Goal: Browse casually: Explore the website without a specific task or goal

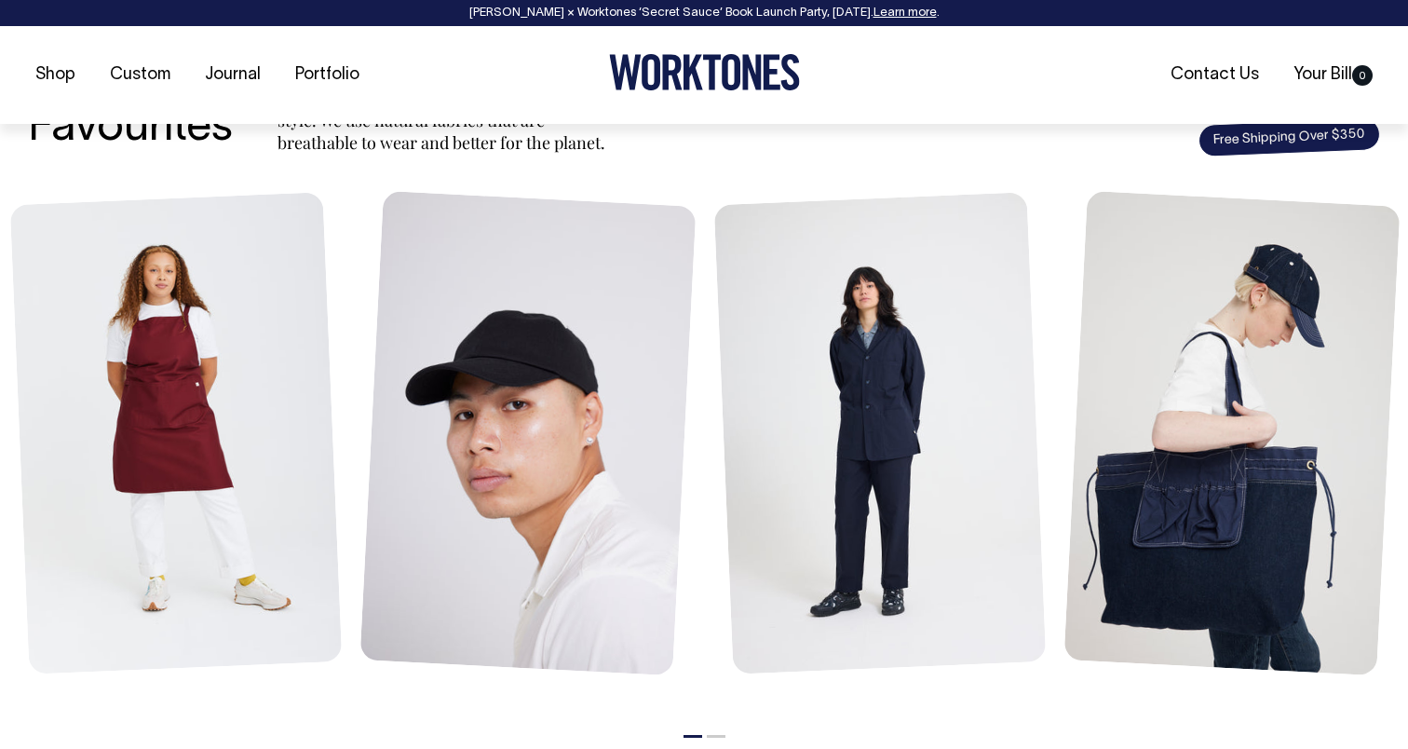
scroll to position [770, 0]
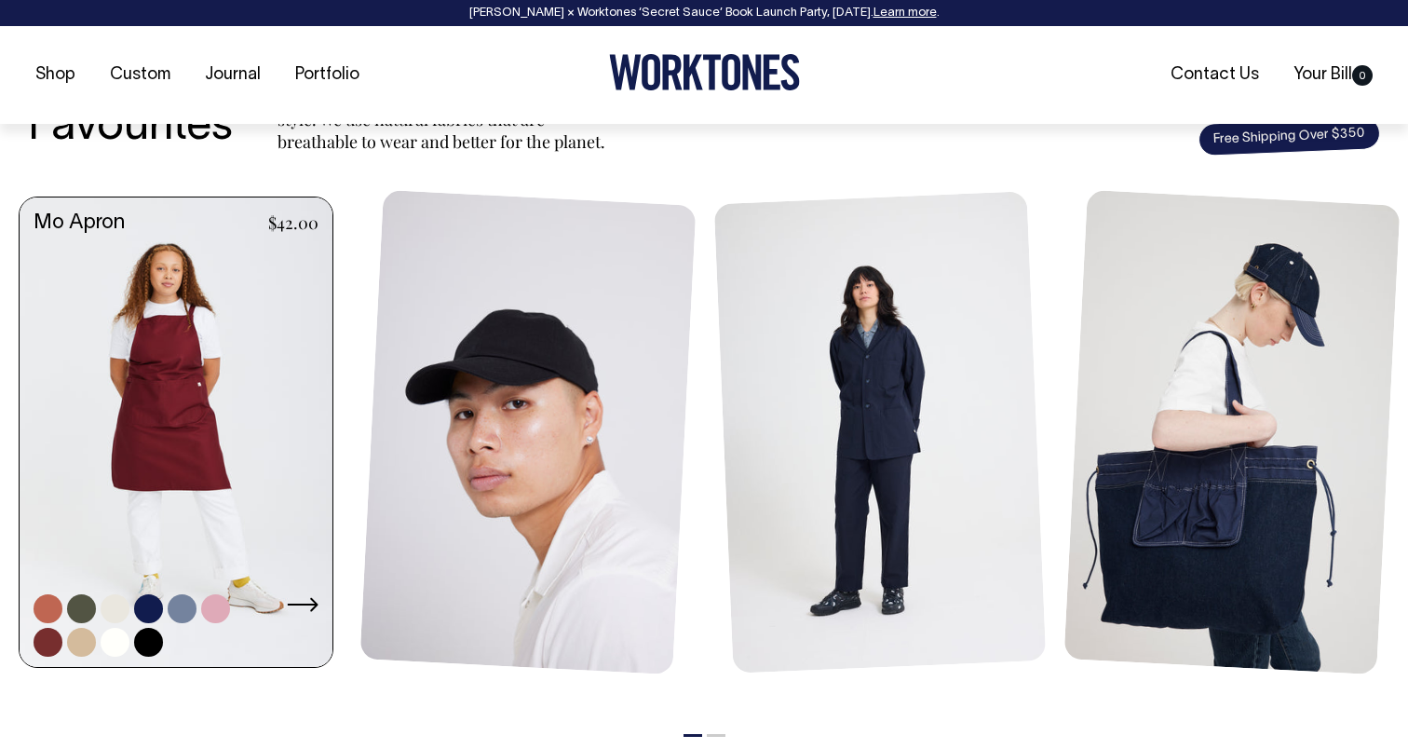
click at [150, 362] on link at bounding box center [176, 433] width 313 height 473
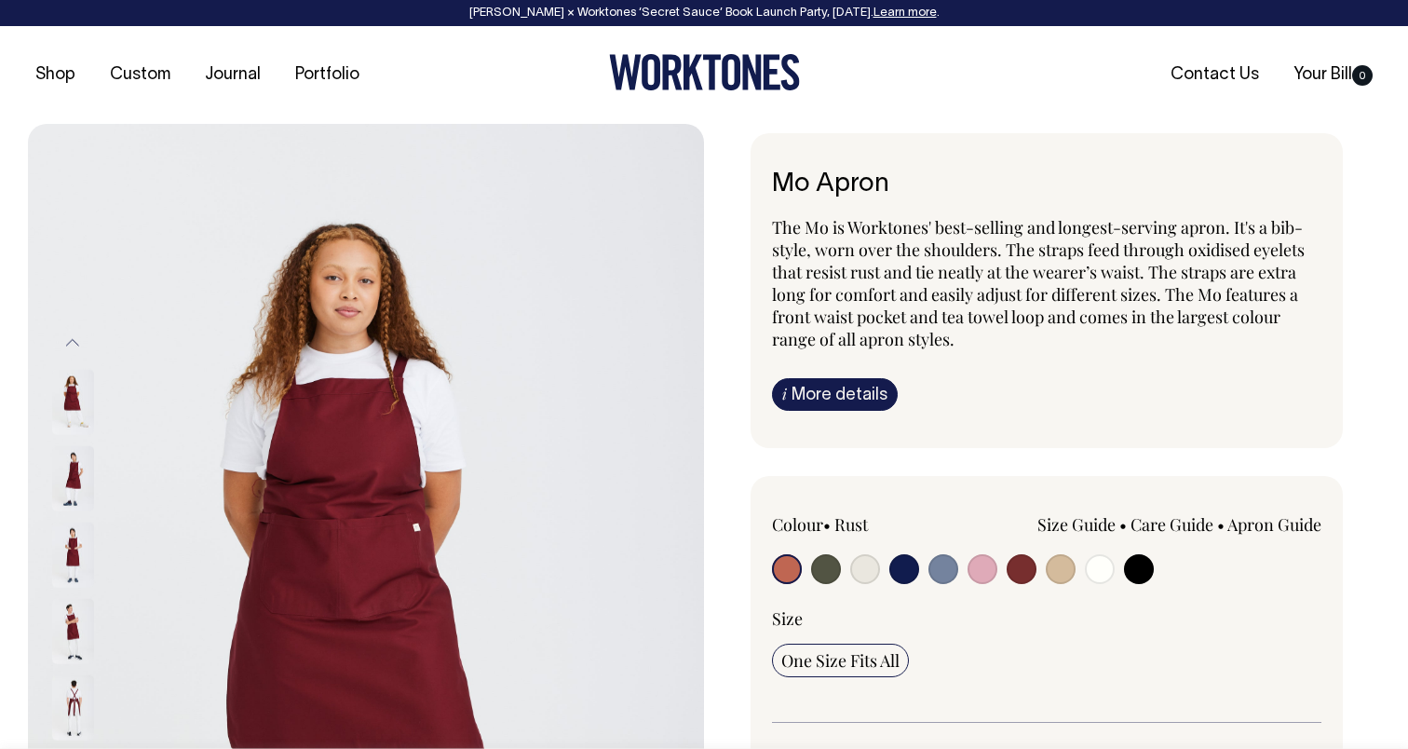
click at [674, 63] on icon at bounding box center [672, 72] width 20 height 35
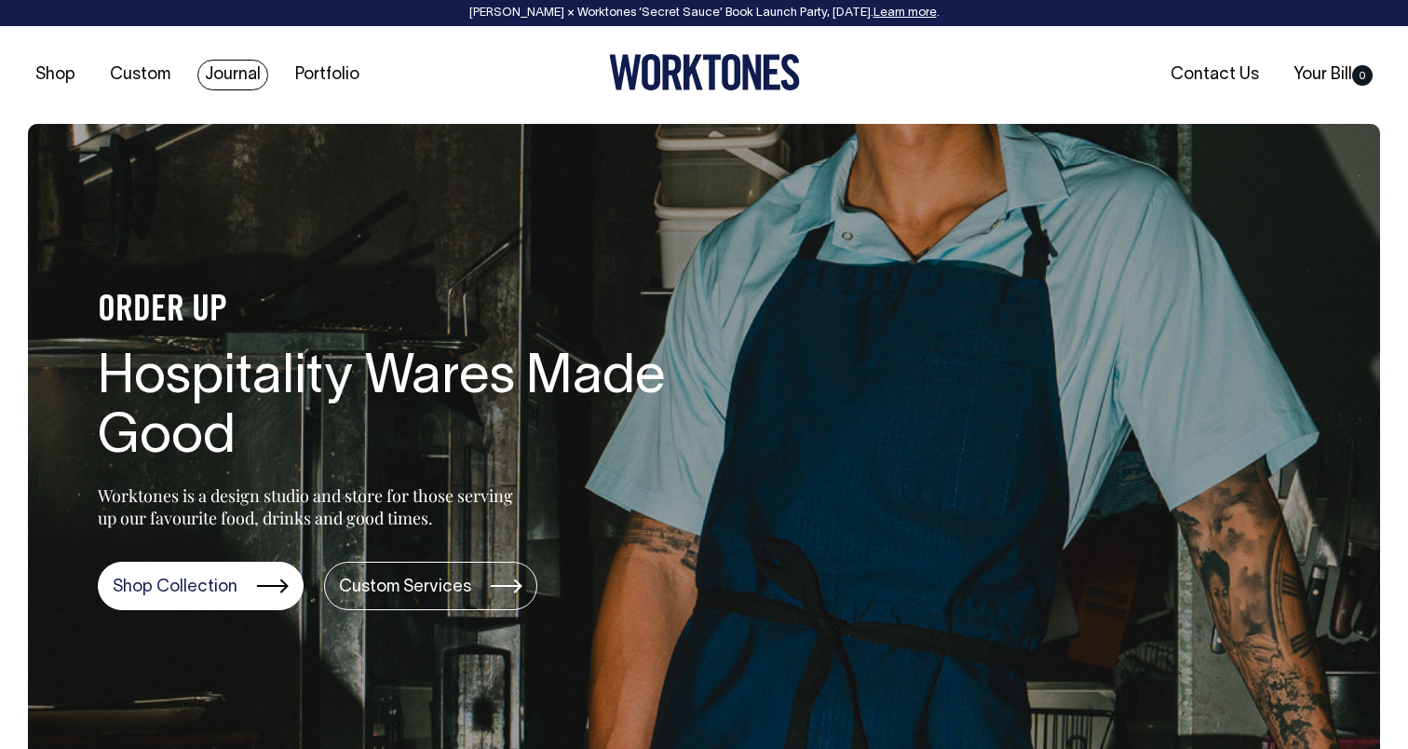
click at [221, 65] on link "Journal" at bounding box center [232, 75] width 71 height 31
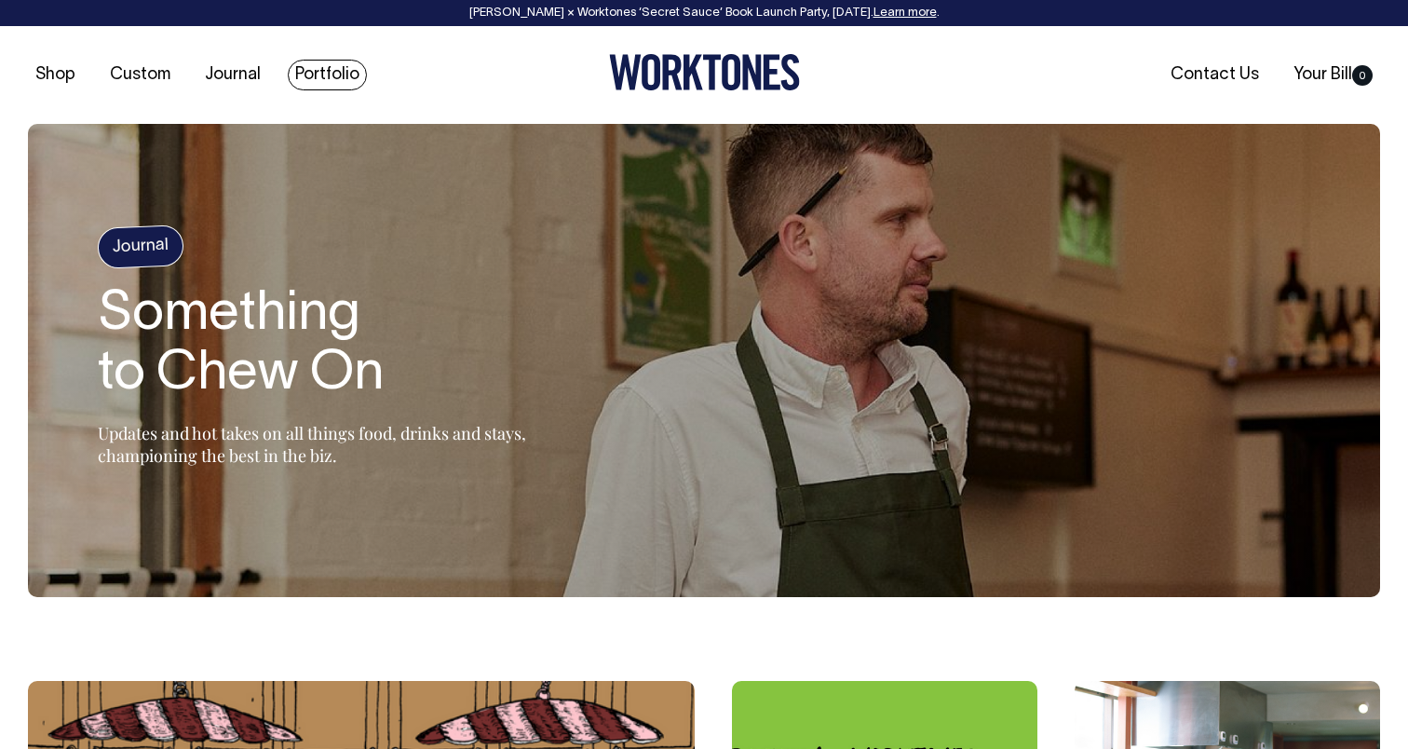
click at [335, 76] on link "Portfolio" at bounding box center [327, 75] width 79 height 31
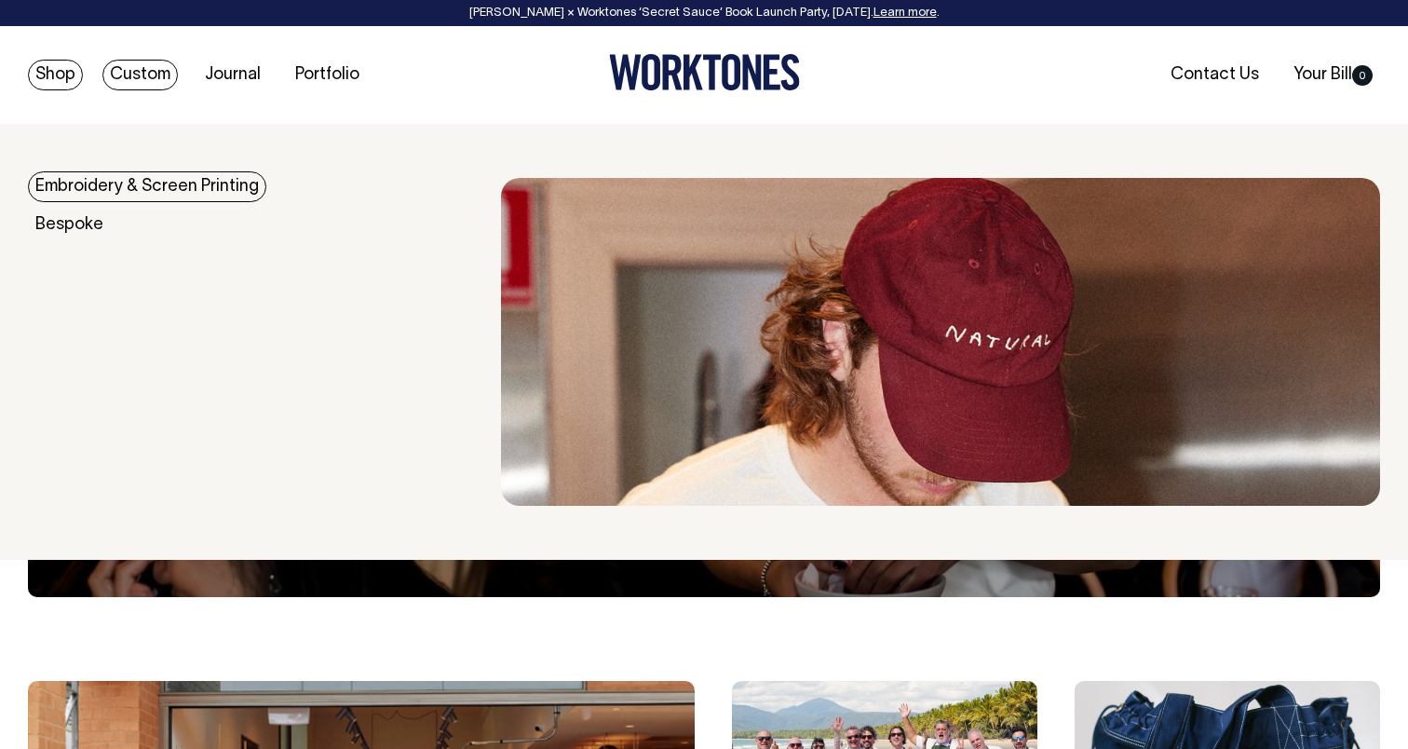
click at [80, 75] on link "Shop" at bounding box center [55, 75] width 55 height 31
